Goal: Entertainment & Leisure: Consume media (video, audio)

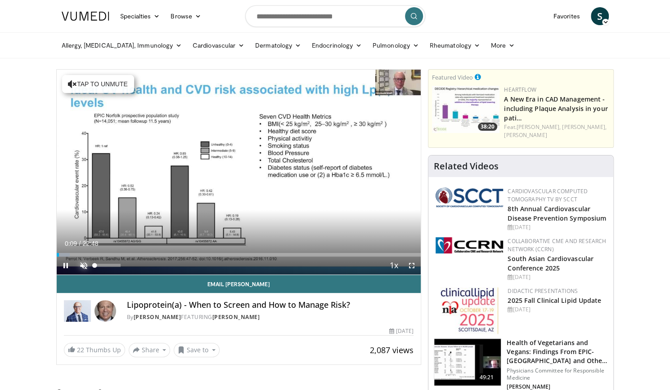
click at [88, 264] on span "Video Player" at bounding box center [84, 266] width 18 height 18
click at [66, 257] on span "Video Player" at bounding box center [66, 266] width 18 height 18
click at [72, 255] on div "Progress Bar" at bounding box center [65, 255] width 16 height 4
click at [67, 261] on span "Video Player" at bounding box center [66, 266] width 18 height 18
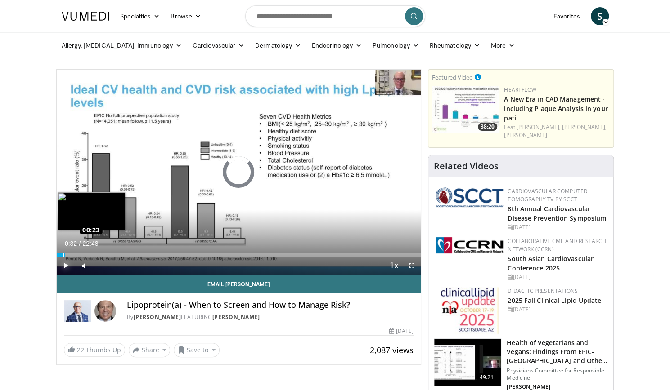
drag, startPoint x: 68, startPoint y: 254, endPoint x: 62, endPoint y: 254, distance: 6.3
click at [62, 254] on div "Loaded : 0.00% 00:25 00:23" at bounding box center [239, 255] width 364 height 4
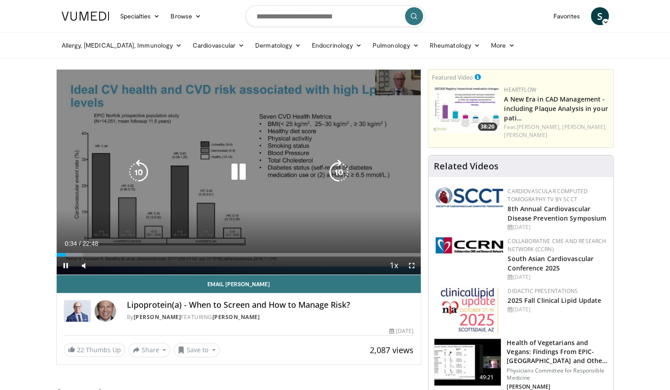
click at [232, 197] on div "10 seconds Tap to unmute" at bounding box center [239, 172] width 364 height 205
